Goal: Check status: Check status

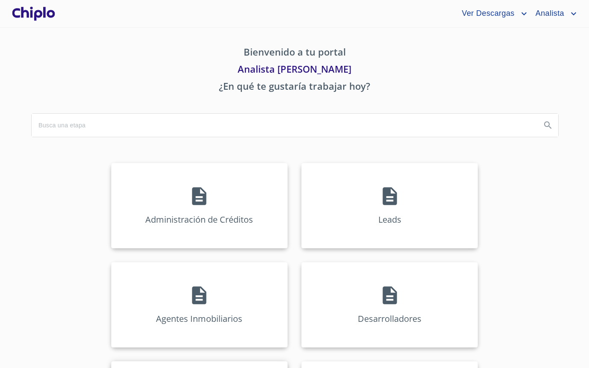
scroll to position [168, 0]
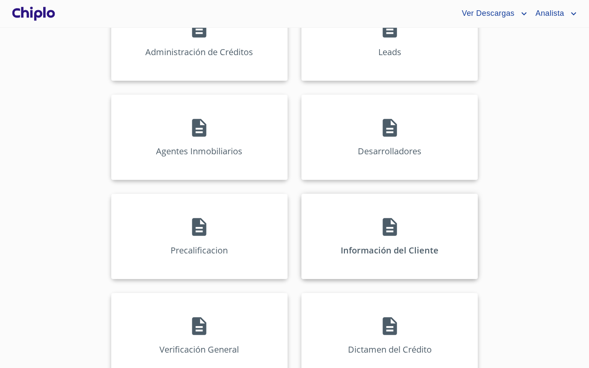
click at [367, 237] on div "Información del Cliente" at bounding box center [390, 237] width 177 height 86
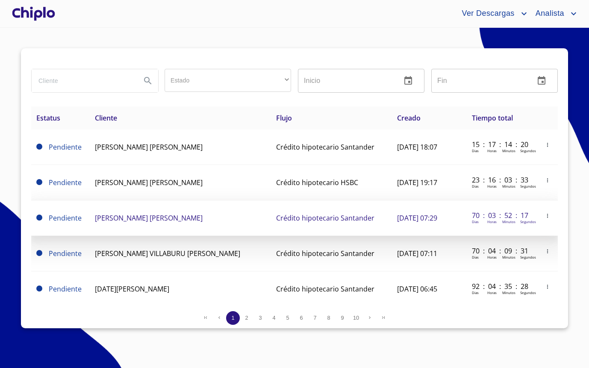
click at [203, 219] on span "[PERSON_NAME] [PERSON_NAME]" at bounding box center [149, 217] width 108 height 9
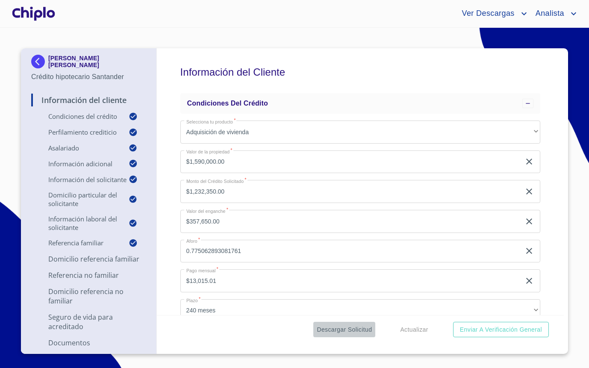
click at [361, 334] on span "Descargar Solicitud" at bounding box center [344, 330] width 55 height 11
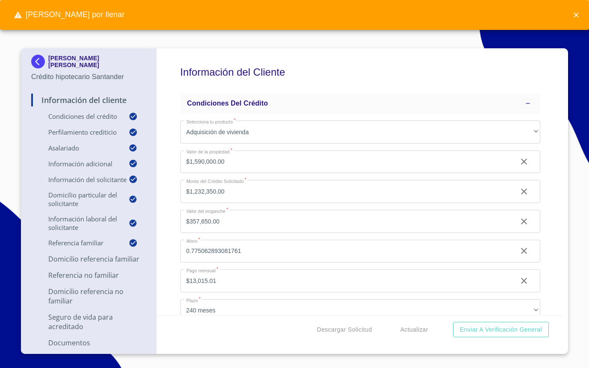
click at [42, 62] on img at bounding box center [39, 62] width 17 height 14
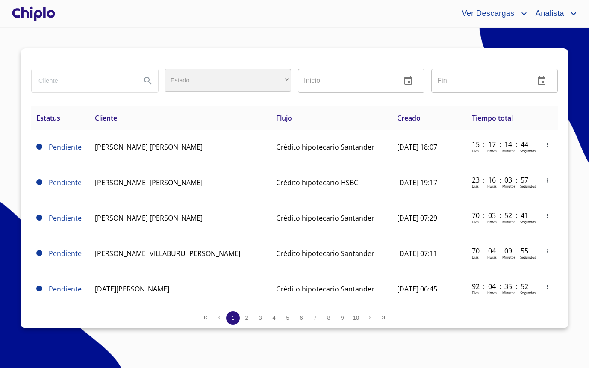
click at [249, 82] on div "​" at bounding box center [228, 80] width 127 height 23
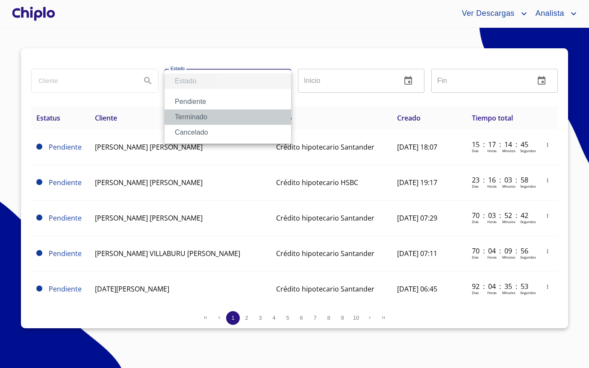
click at [201, 116] on li "Terminado" at bounding box center [228, 116] width 127 height 15
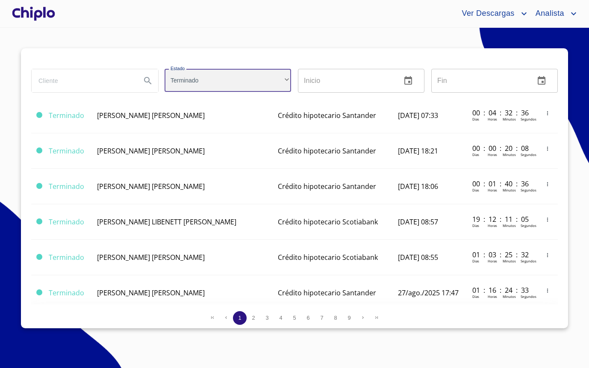
scroll to position [368, 0]
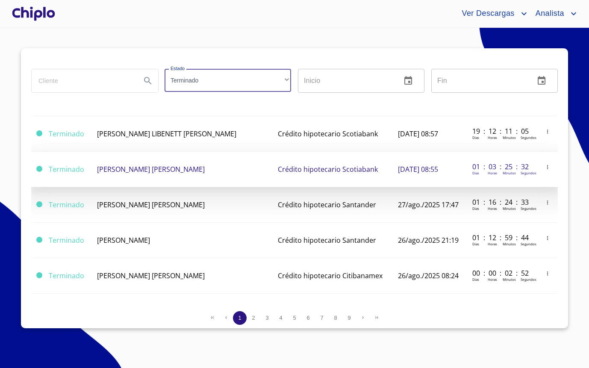
click at [278, 165] on span "Crédito hipotecario Scotiabank" at bounding box center [328, 169] width 100 height 9
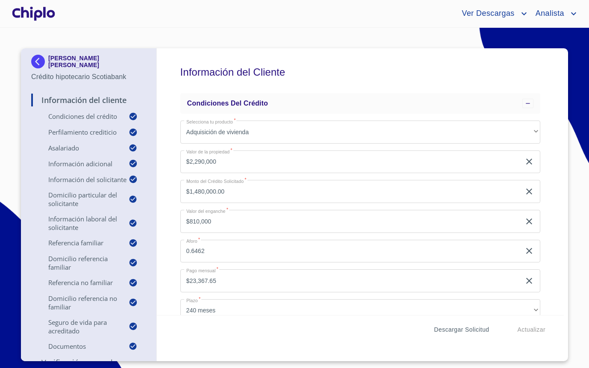
click at [459, 333] on span "Descargar Solicitud" at bounding box center [462, 330] width 55 height 11
click at [572, 117] on section "MAYA ACAYACAQUETZI [PERSON_NAME] Crédito hipotecario Scotiabank Información del…" at bounding box center [294, 198] width 589 height 340
